Goal: Task Accomplishment & Management: Manage account settings

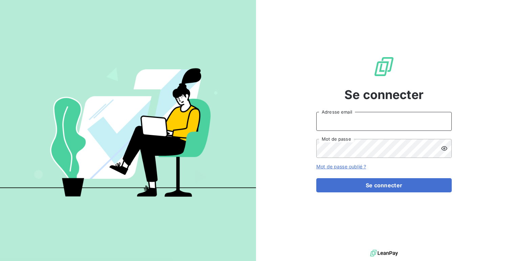
click at [327, 129] on input "Adresse email" at bounding box center [383, 121] width 135 height 19
type input "admin@guanterrodriguez"
click at [316, 178] on button "Se connecter" at bounding box center [383, 185] width 135 height 14
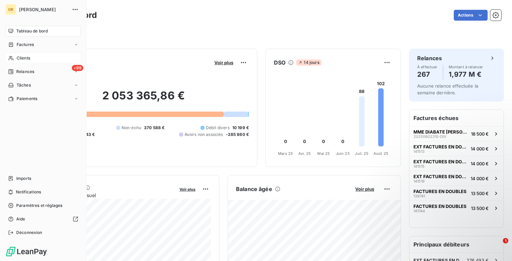
click at [32, 62] on div "Clients" at bounding box center [42, 58] width 75 height 11
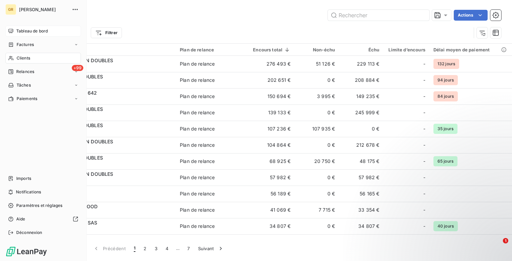
click at [17, 34] on span "Tableau de bord" at bounding box center [31, 31] width 31 height 6
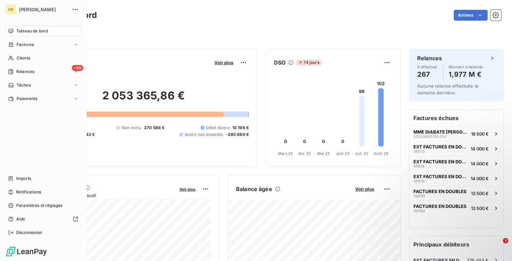
click at [17, 60] on span "Clients" at bounding box center [24, 58] width 14 height 6
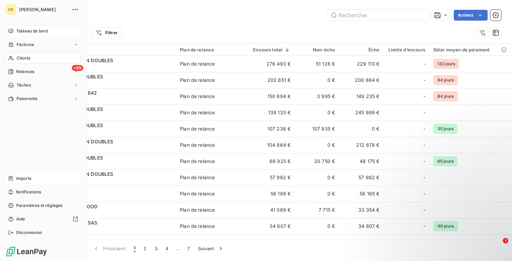
click at [28, 176] on span "Imports" at bounding box center [23, 179] width 15 height 6
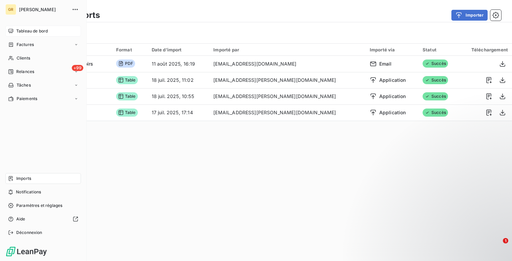
click at [19, 28] on span "Tableau de bord" at bounding box center [31, 31] width 31 height 6
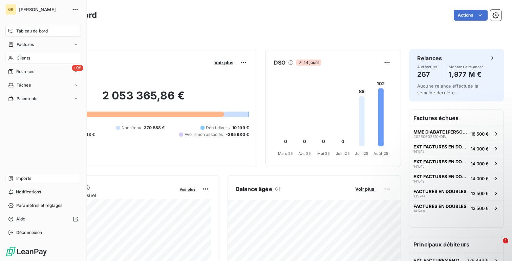
click at [14, 59] on div "Clients" at bounding box center [42, 58] width 75 height 11
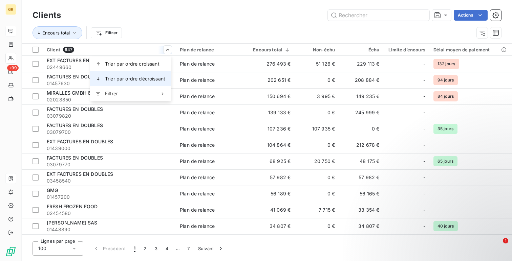
click at [158, 82] on span "Trier par ordre décroissant" at bounding box center [135, 78] width 60 height 7
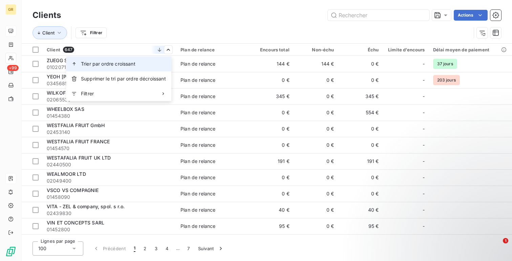
click at [165, 67] on div "Trier par ordre croissant" at bounding box center [118, 64] width 105 height 15
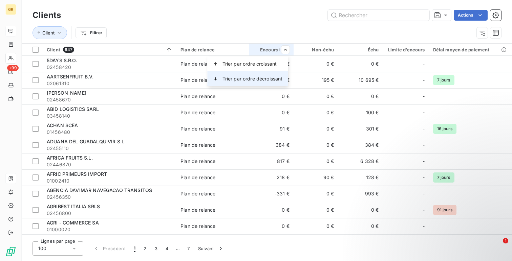
click at [278, 79] on span "Trier par ordre décroissant" at bounding box center [252, 78] width 60 height 7
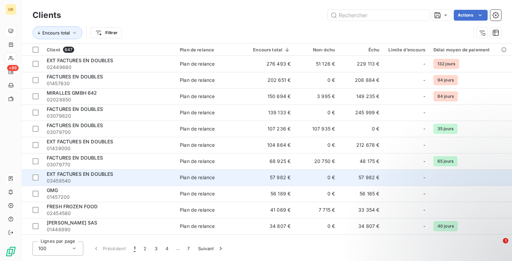
click at [89, 183] on span "03458540" at bounding box center [109, 181] width 125 height 7
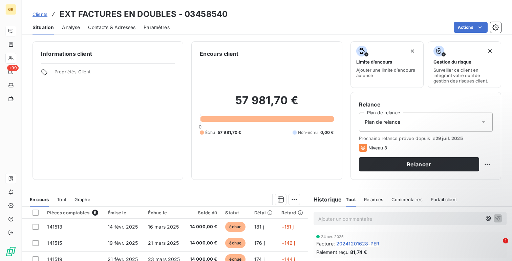
click at [204, 13] on h3 "EXT FACTURES EN DOUBLES - 03458540" at bounding box center [144, 14] width 168 height 12
copy h3 "03458540"
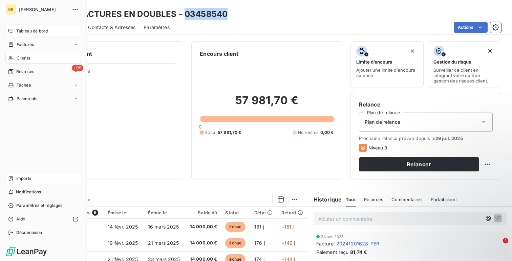
click at [17, 34] on div "Tableau de bord" at bounding box center [42, 31] width 75 height 11
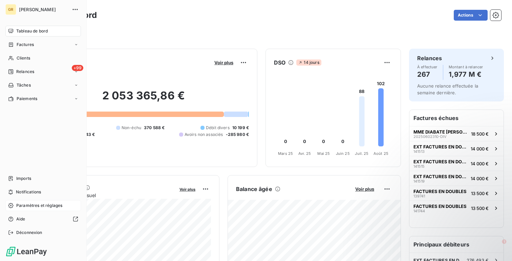
click at [16, 203] on div "Paramètres et réglages" at bounding box center [42, 205] width 75 height 11
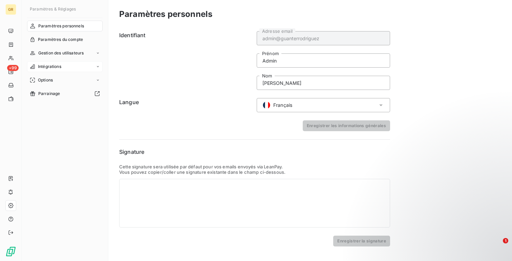
click at [48, 69] on span "Intégrations" at bounding box center [49, 67] width 23 height 6
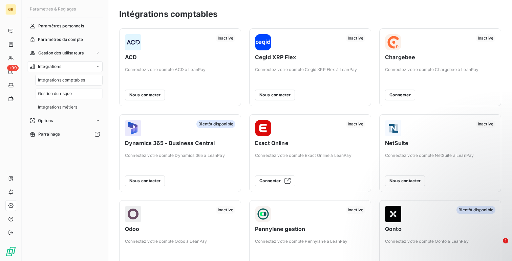
click at [65, 92] on span "Gestion du risque" at bounding box center [55, 94] width 34 height 6
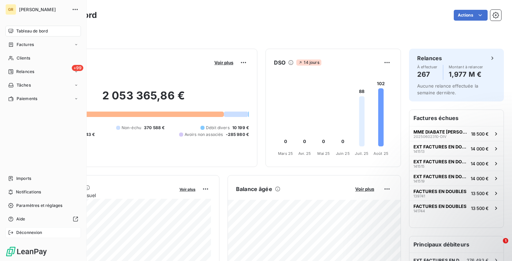
click at [43, 229] on div "Déconnexion" at bounding box center [42, 232] width 75 height 11
